Goal: Information Seeking & Learning: Understand process/instructions

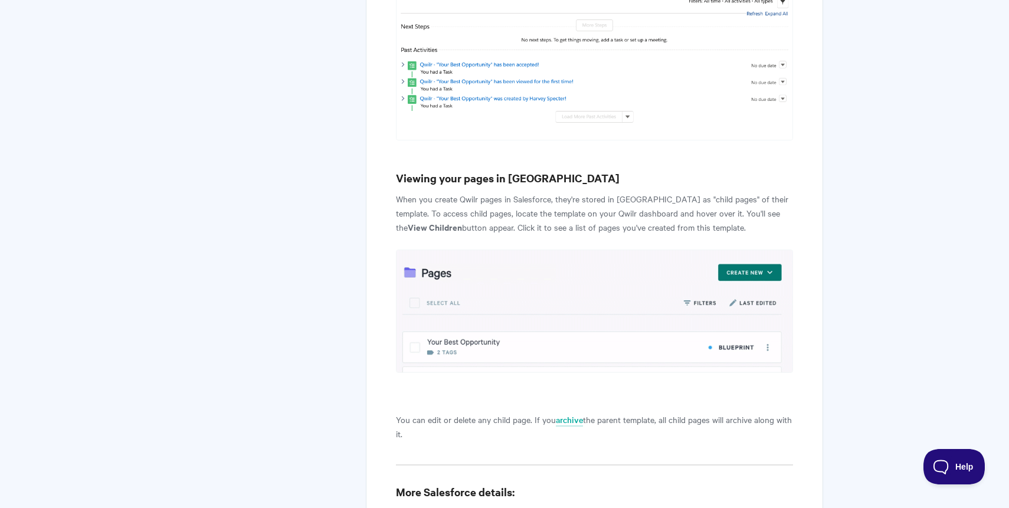
scroll to position [4644, 0]
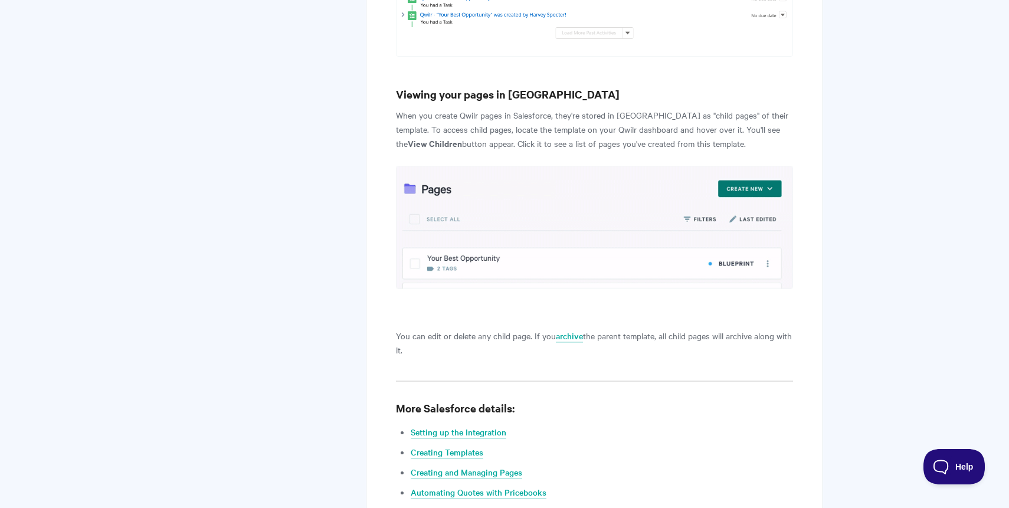
click at [506, 506] on link "Creating workflows with Salesforce Flows" at bounding box center [489, 512] width 156 height 13
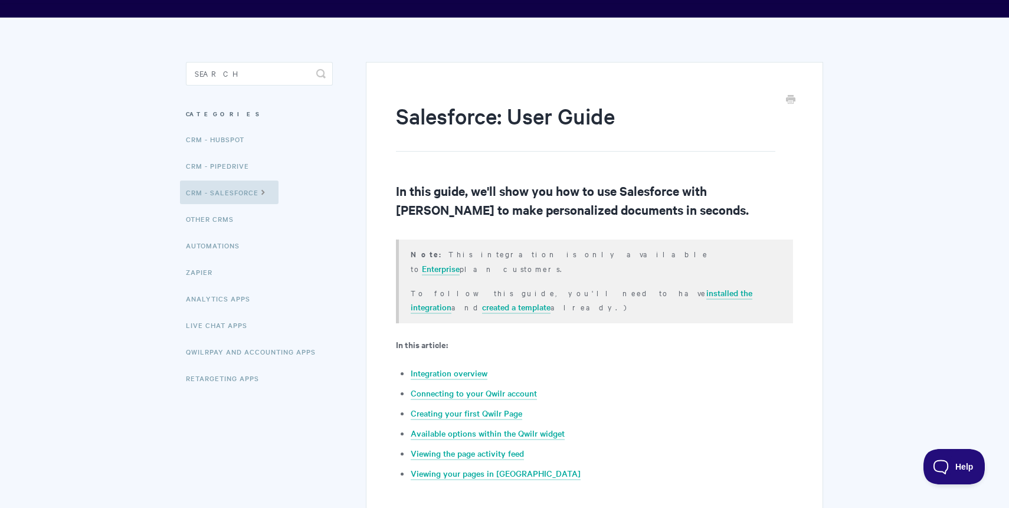
scroll to position [0, 0]
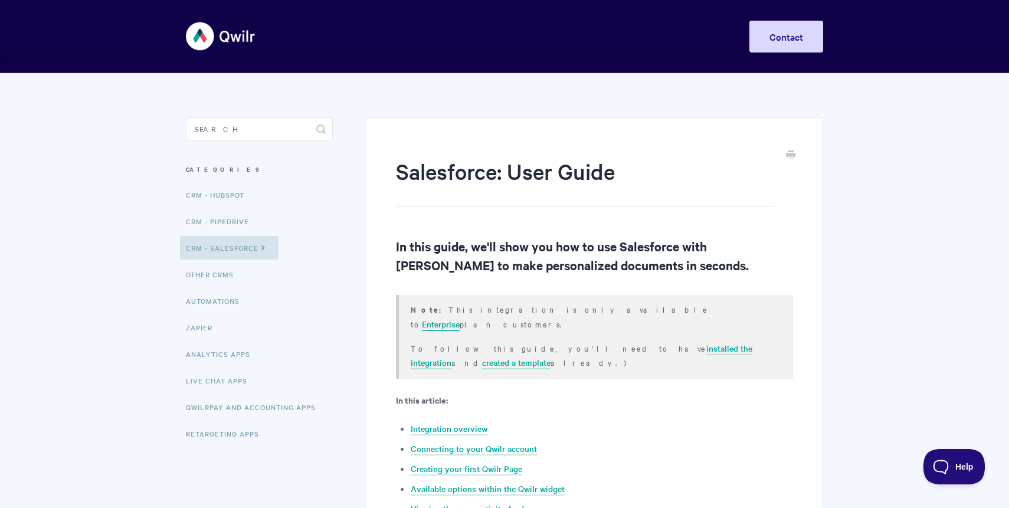
click at [460, 318] on link "Enterprise" at bounding box center [441, 324] width 38 height 13
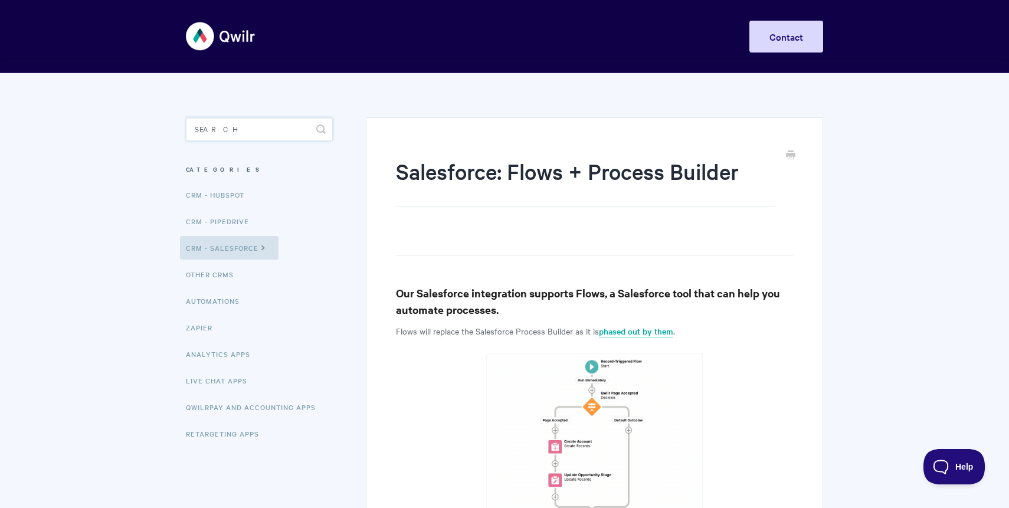
click at [270, 134] on input "Search" at bounding box center [259, 129] width 147 height 24
type input "token"
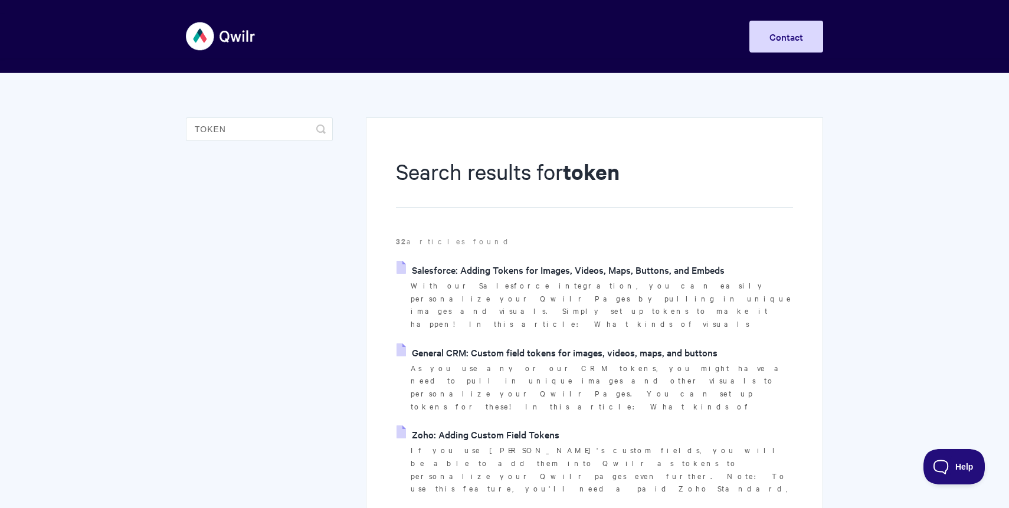
click at [554, 275] on link "Salesforce: Adding Tokens for Images, Videos, Maps, Buttons, and Embeds" at bounding box center [560, 270] width 328 height 18
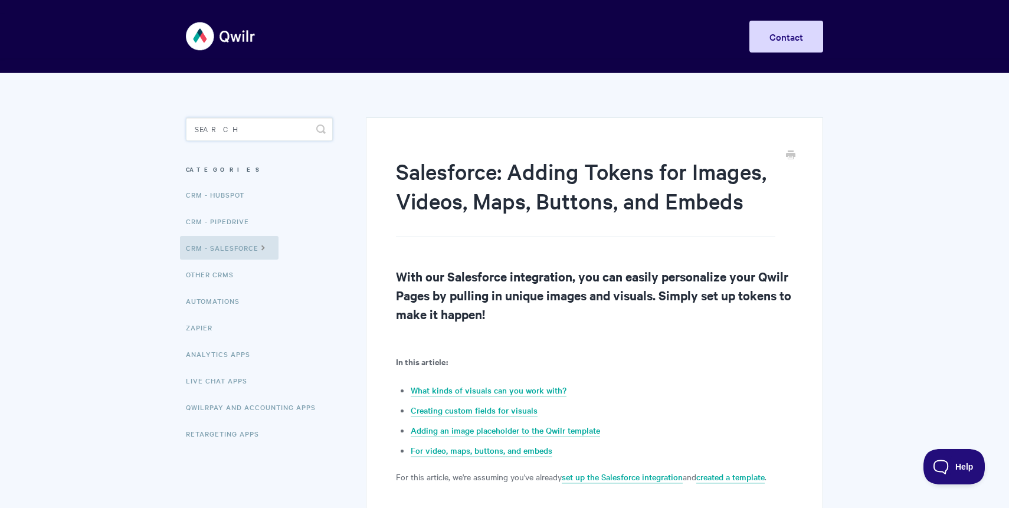
click at [244, 129] on input "Search" at bounding box center [259, 129] width 147 height 24
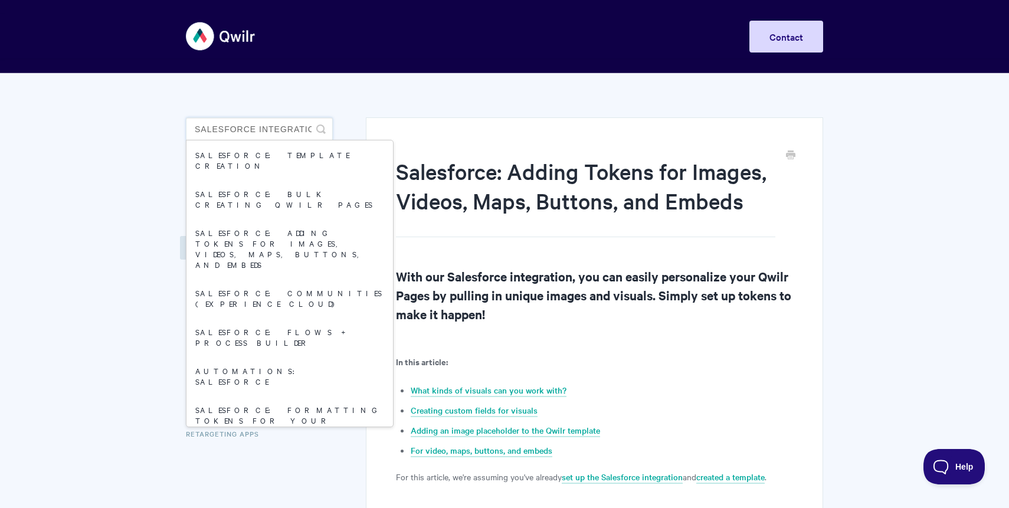
scroll to position [0, 9]
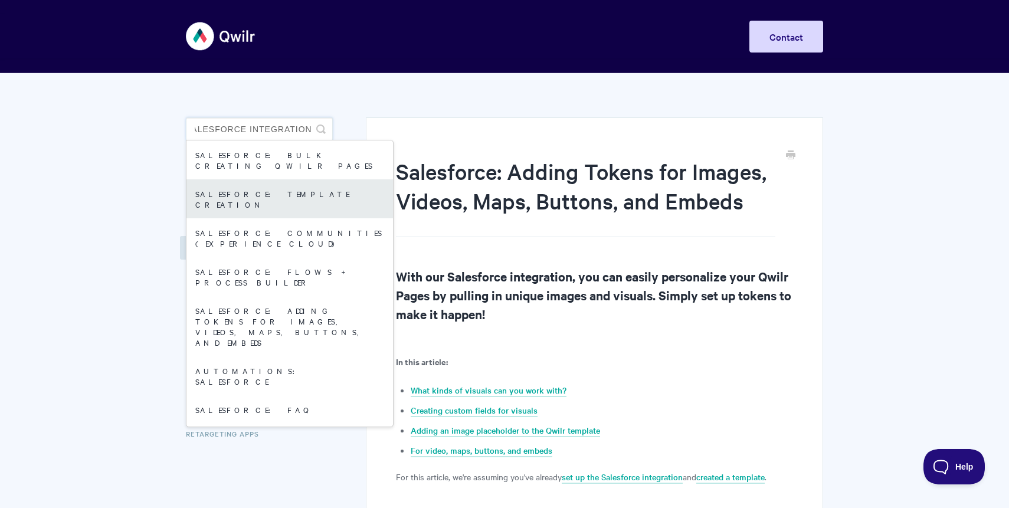
type input "salesforce integration"
click at [290, 189] on link "Salesforce: Template Creation" at bounding box center [289, 198] width 206 height 39
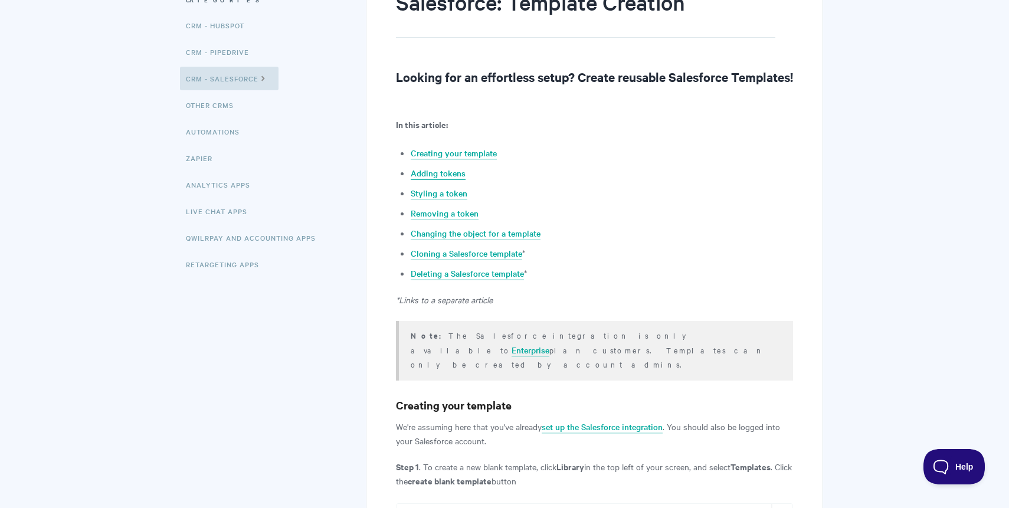
click at [447, 180] on link "Adding tokens" at bounding box center [438, 173] width 55 height 13
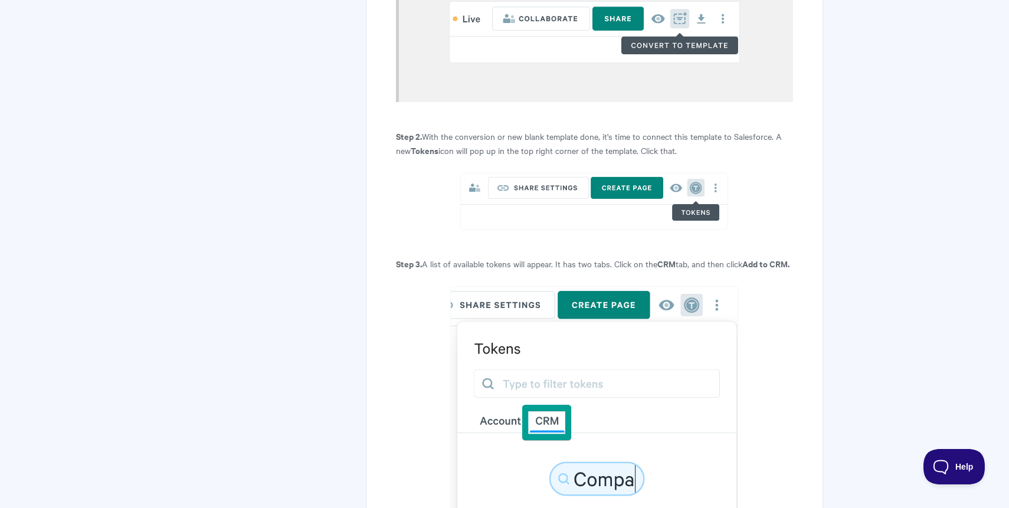
scroll to position [1397, 0]
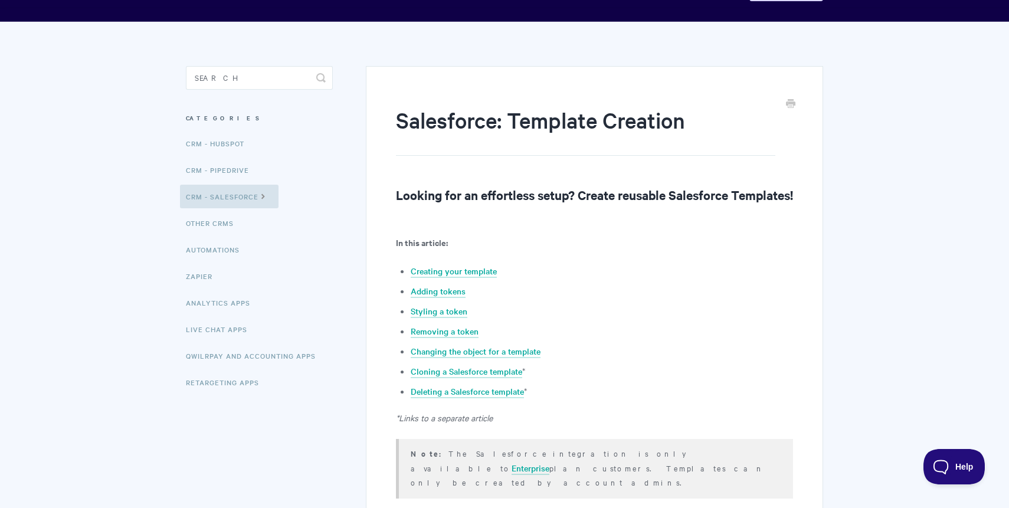
scroll to position [57, 0]
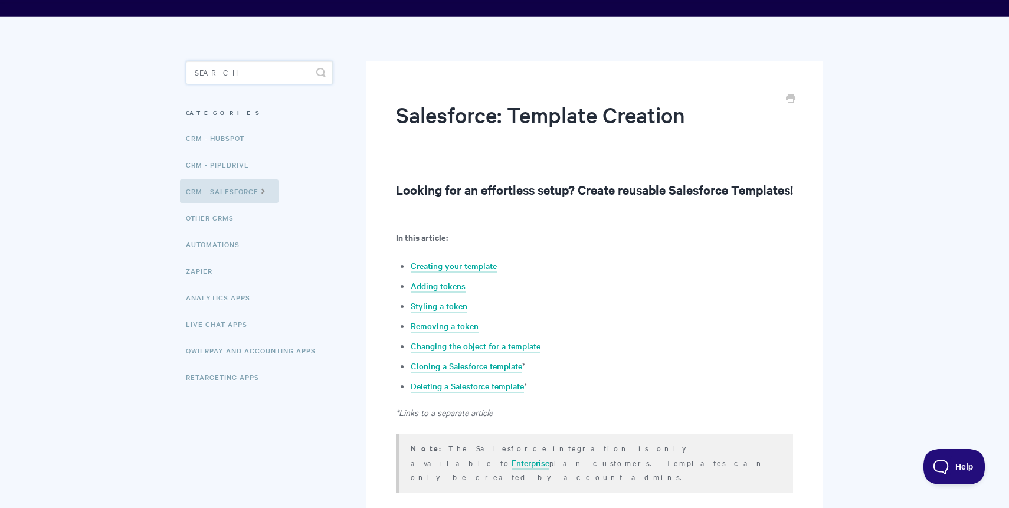
click at [258, 80] on input "Search" at bounding box center [259, 73] width 147 height 24
